Goal: Check status: Check status

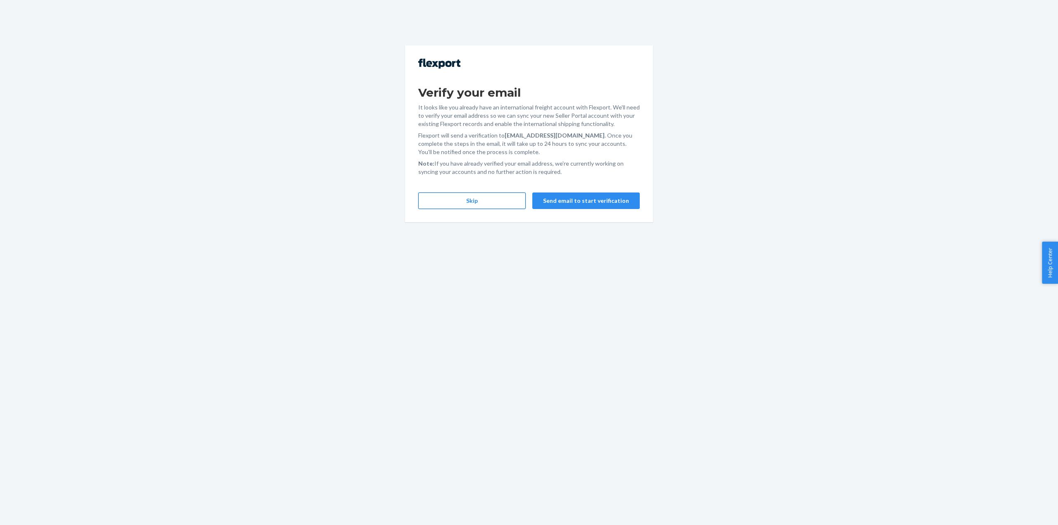
click at [481, 203] on button "Skip" at bounding box center [471, 201] width 107 height 17
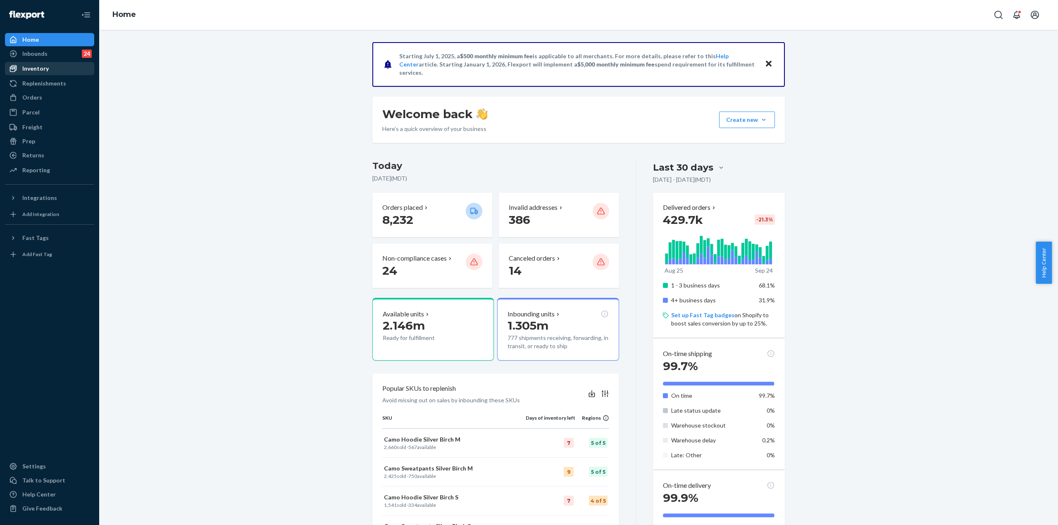
click at [57, 67] on div "Inventory" at bounding box center [50, 69] width 88 height 12
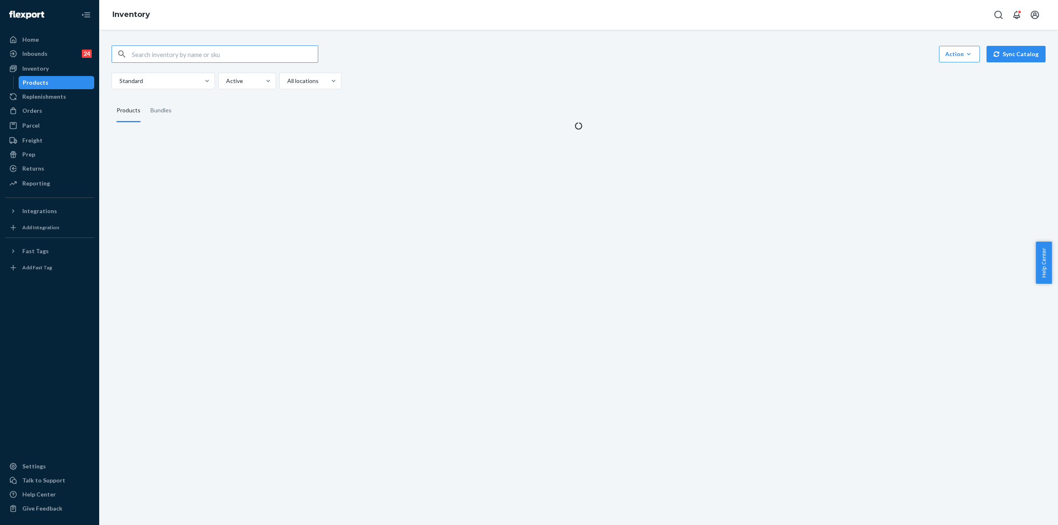
click at [173, 59] on input "text" at bounding box center [225, 54] width 186 height 17
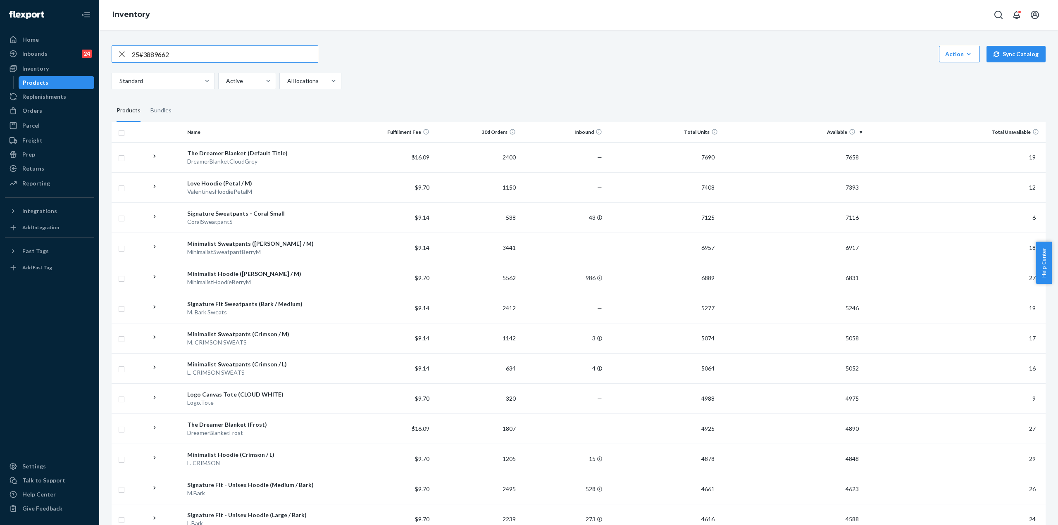
click at [144, 58] on input "25#3889662" at bounding box center [225, 54] width 186 height 17
click at [189, 53] on input "253889662" at bounding box center [225, 54] width 186 height 17
type input "253889662"
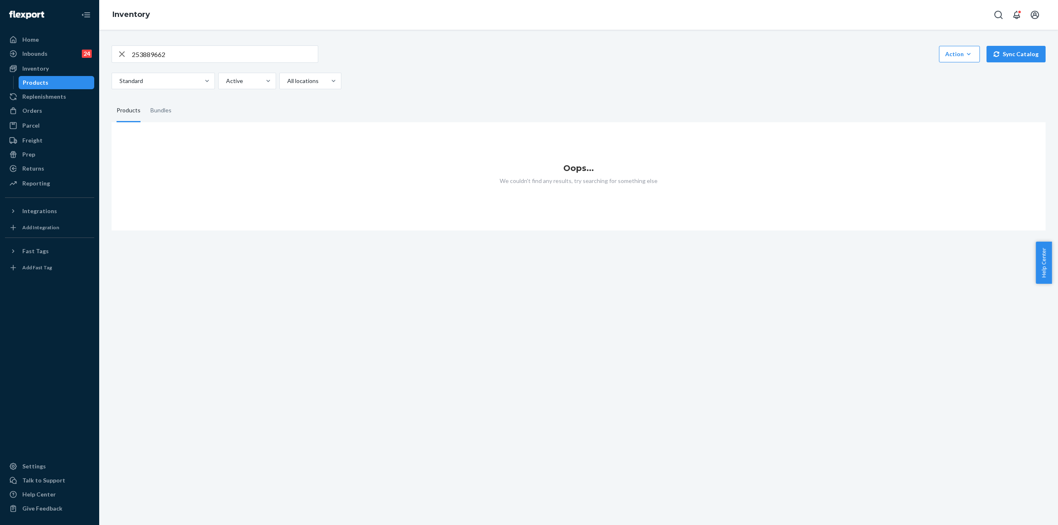
click at [186, 62] on input "253889662" at bounding box center [225, 54] width 186 height 17
click at [54, 115] on div "Orders" at bounding box center [50, 111] width 88 height 12
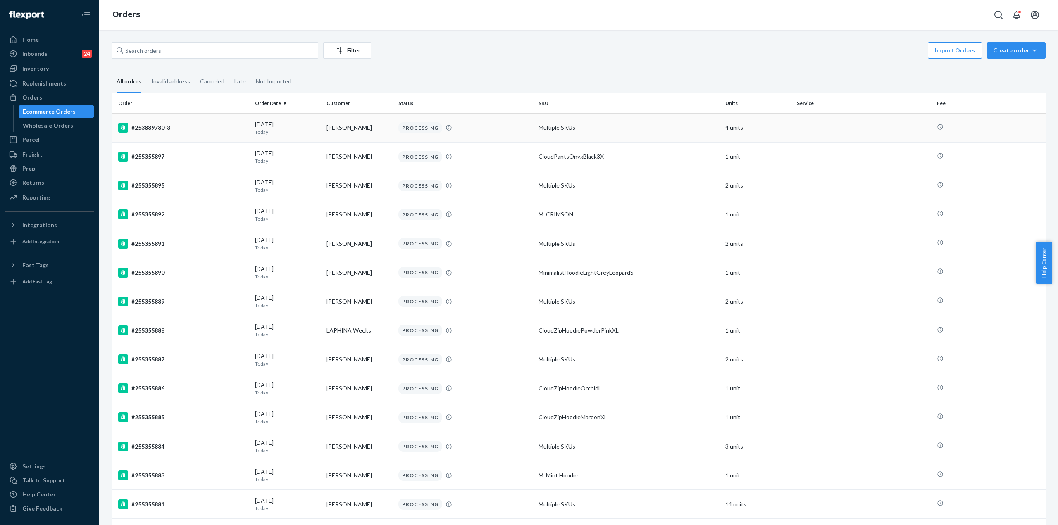
click at [181, 131] on div "#253889780-3" at bounding box center [183, 128] width 130 height 10
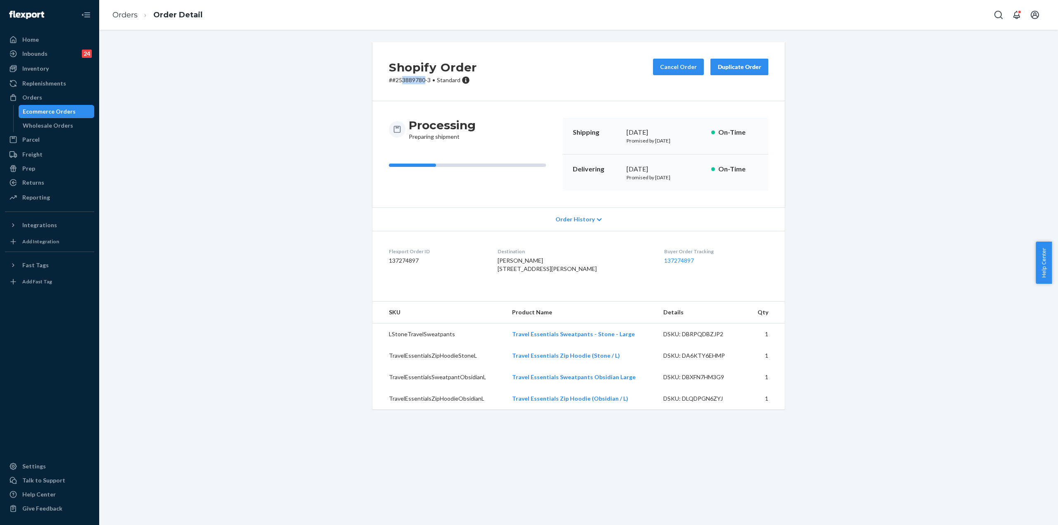
drag, startPoint x: 398, startPoint y: 80, endPoint x: 422, endPoint y: 81, distance: 23.6
click at [422, 81] on p "# #253889780-3 • Standard" at bounding box center [433, 80] width 88 height 8
copy p "3889780"
drag, startPoint x: 393, startPoint y: 79, endPoint x: 421, endPoint y: 83, distance: 28.7
click at [421, 83] on p "# #253889780-3 • Standard" at bounding box center [433, 80] width 88 height 8
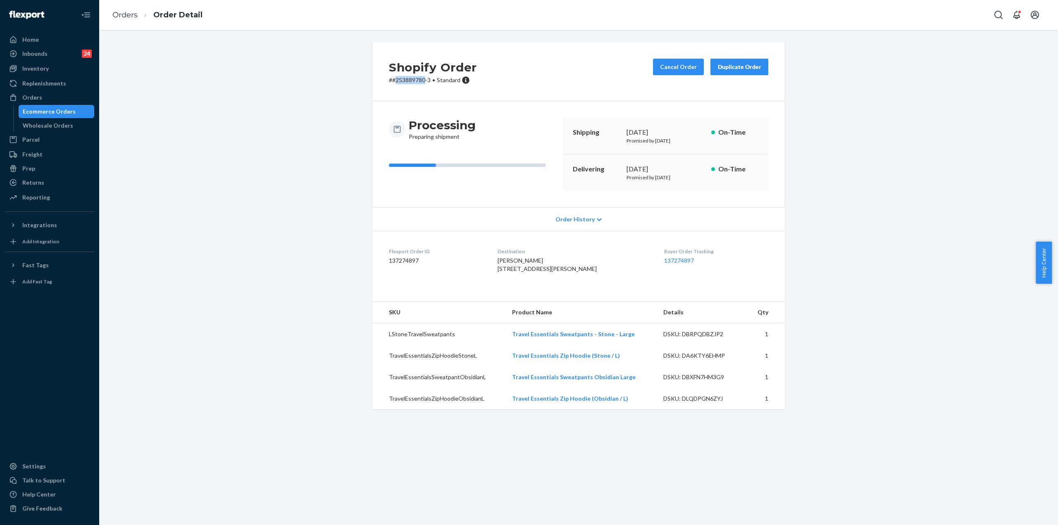
copy p "253889780"
click at [56, 112] on div "Ecommerce Orders" at bounding box center [49, 111] width 53 height 8
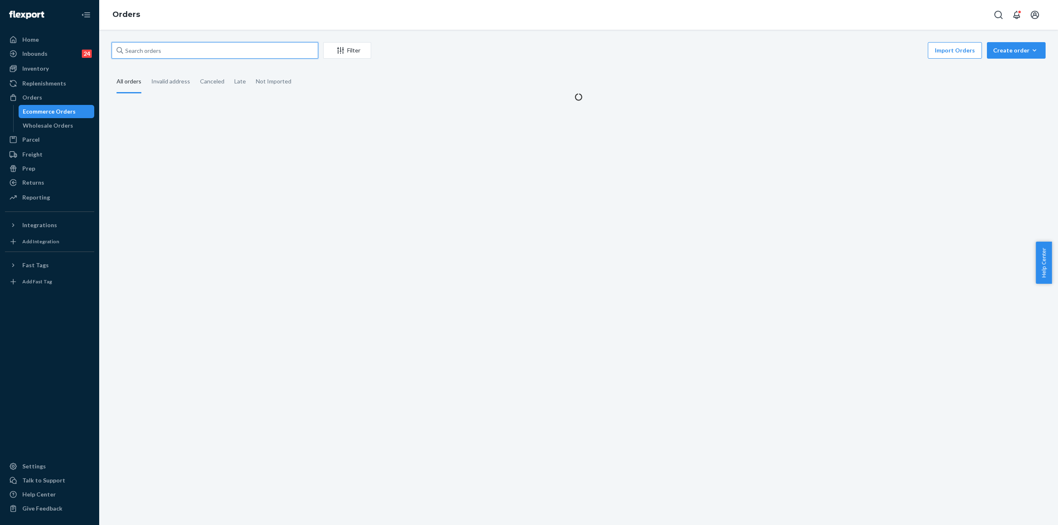
click at [224, 48] on input "text" at bounding box center [215, 50] width 207 height 17
paste input "253889780"
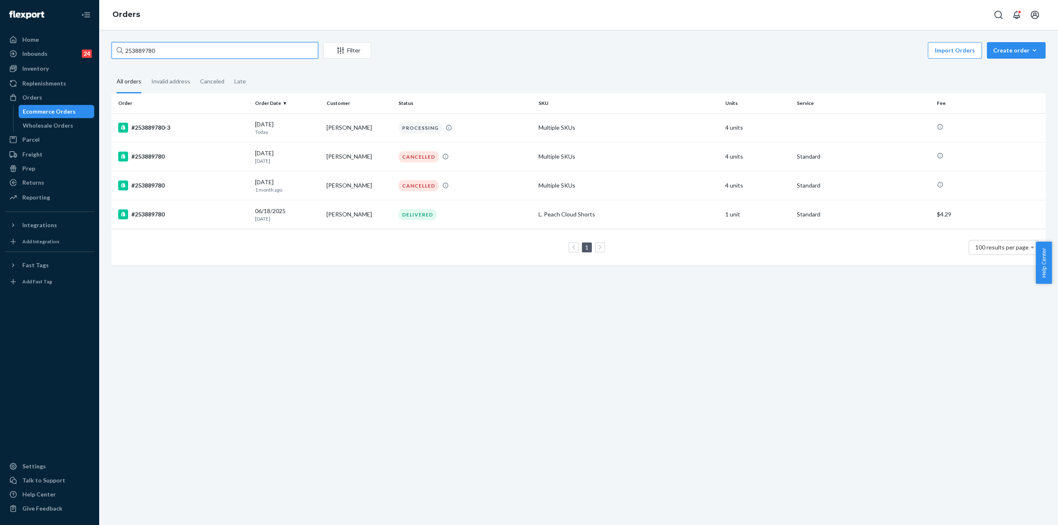
type input "253889780"
click at [224, 155] on div "#253889780" at bounding box center [183, 157] width 130 height 10
click at [214, 129] on div "#253889780-3" at bounding box center [183, 128] width 130 height 10
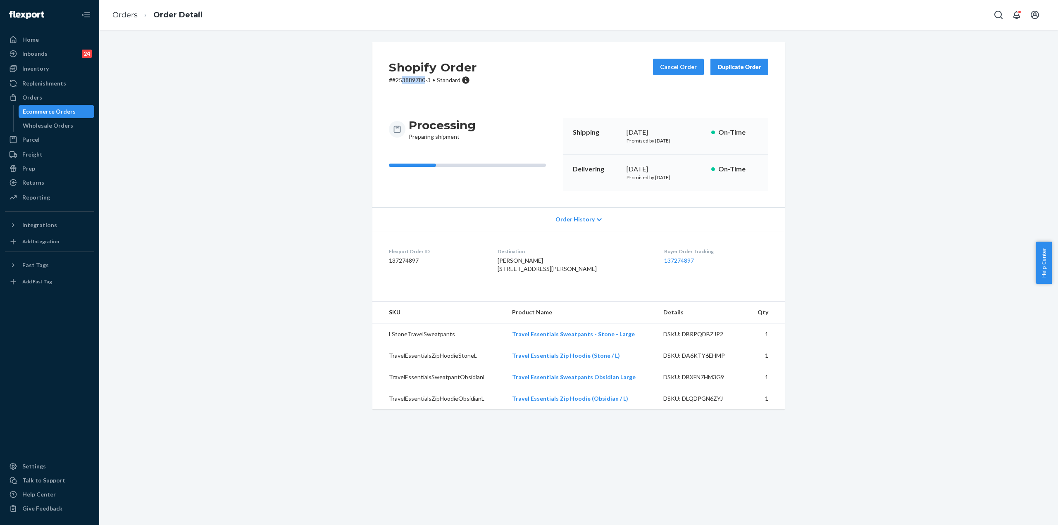
drag, startPoint x: 400, startPoint y: 81, endPoint x: 422, endPoint y: 80, distance: 21.9
click at [422, 80] on p "# #253889780-3 • Standard" at bounding box center [433, 80] width 88 height 8
copy p "3889780"
